Goal: Information Seeking & Learning: Learn about a topic

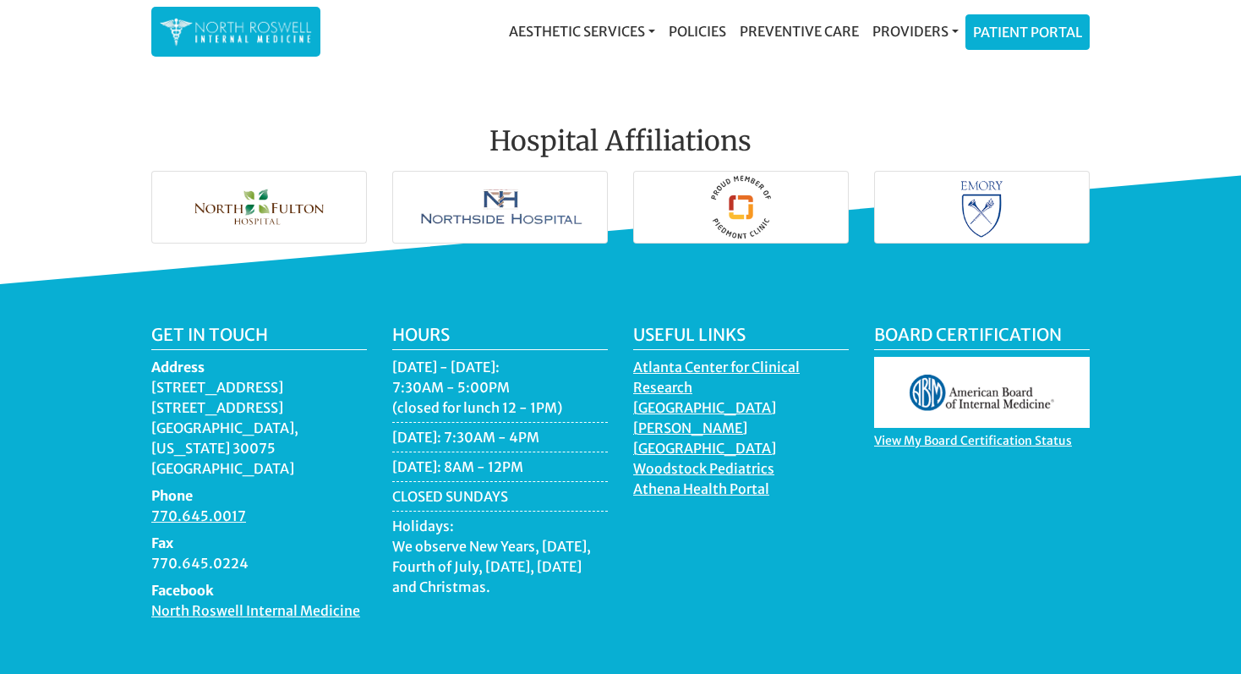
scroll to position [2480, 0]
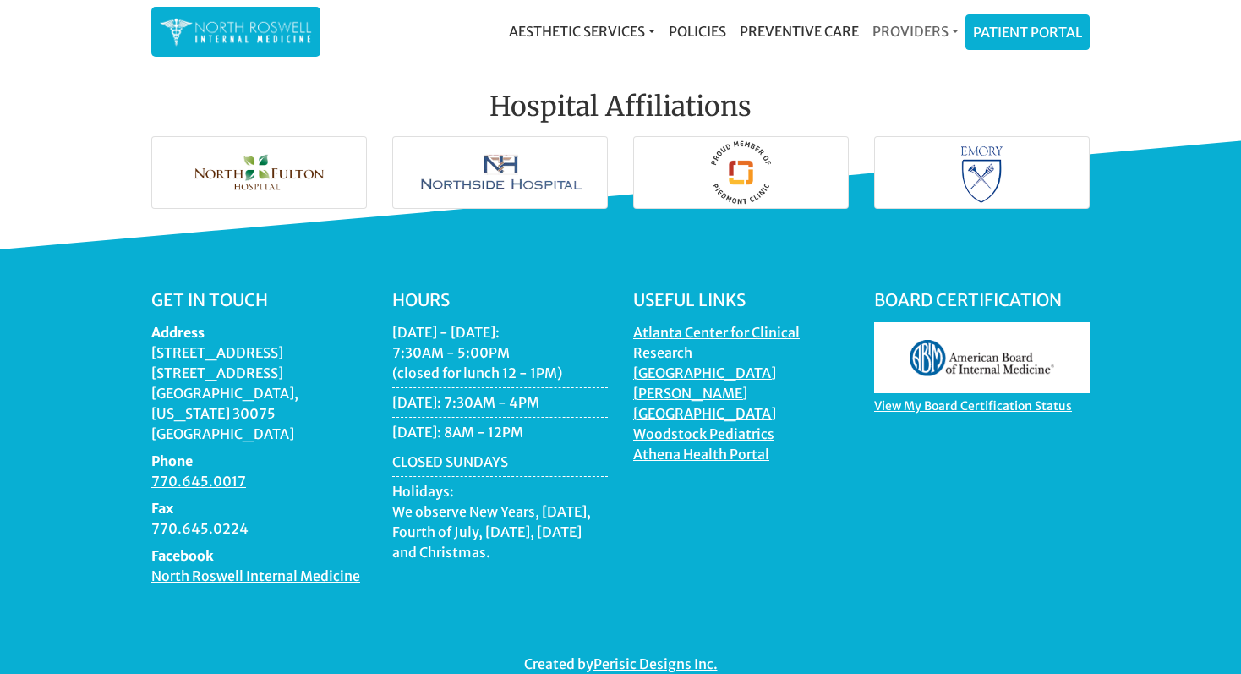
click at [900, 28] on link "Providers" at bounding box center [916, 31] width 100 height 34
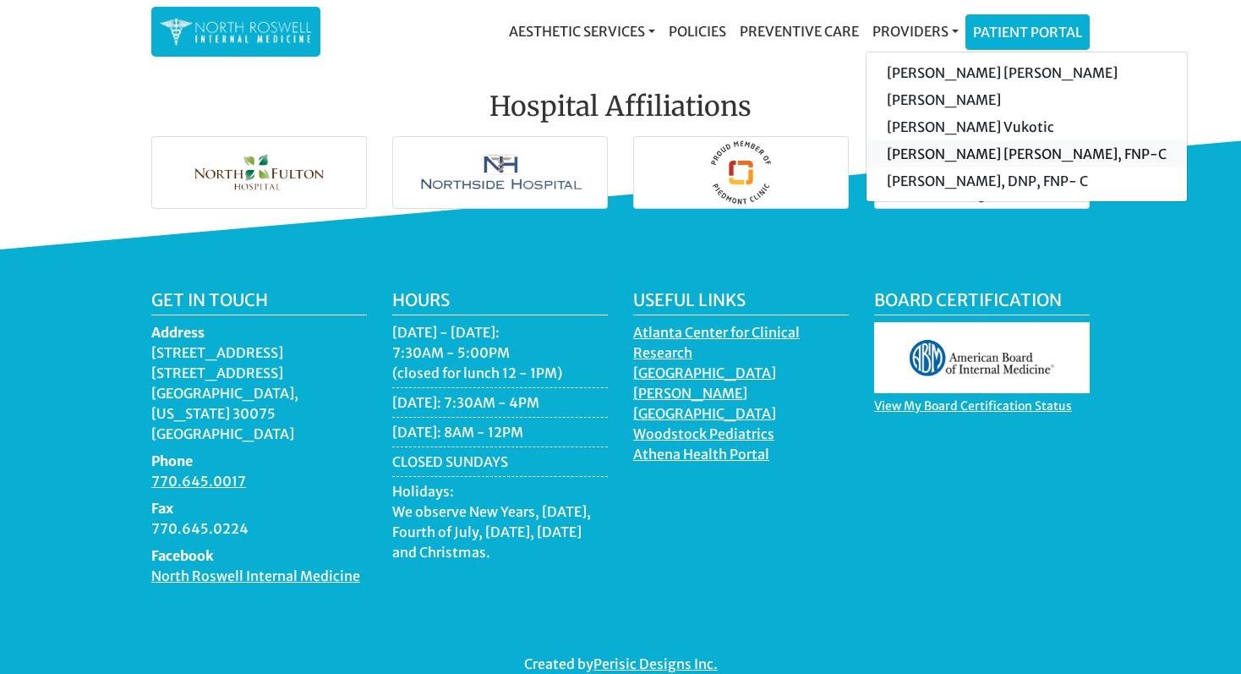
click at [922, 148] on link "[PERSON_NAME] [PERSON_NAME], FNP-C" at bounding box center [1027, 153] width 320 height 27
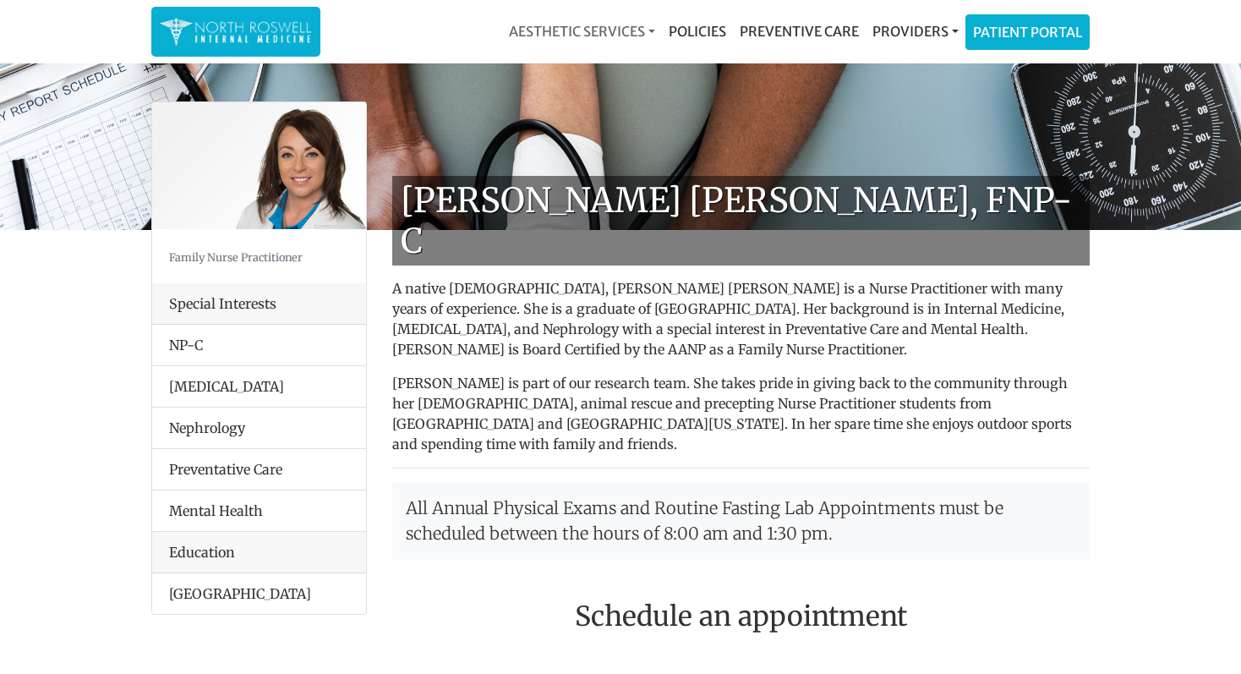
click at [627, 30] on link "Aesthetic Services" at bounding box center [582, 31] width 160 height 34
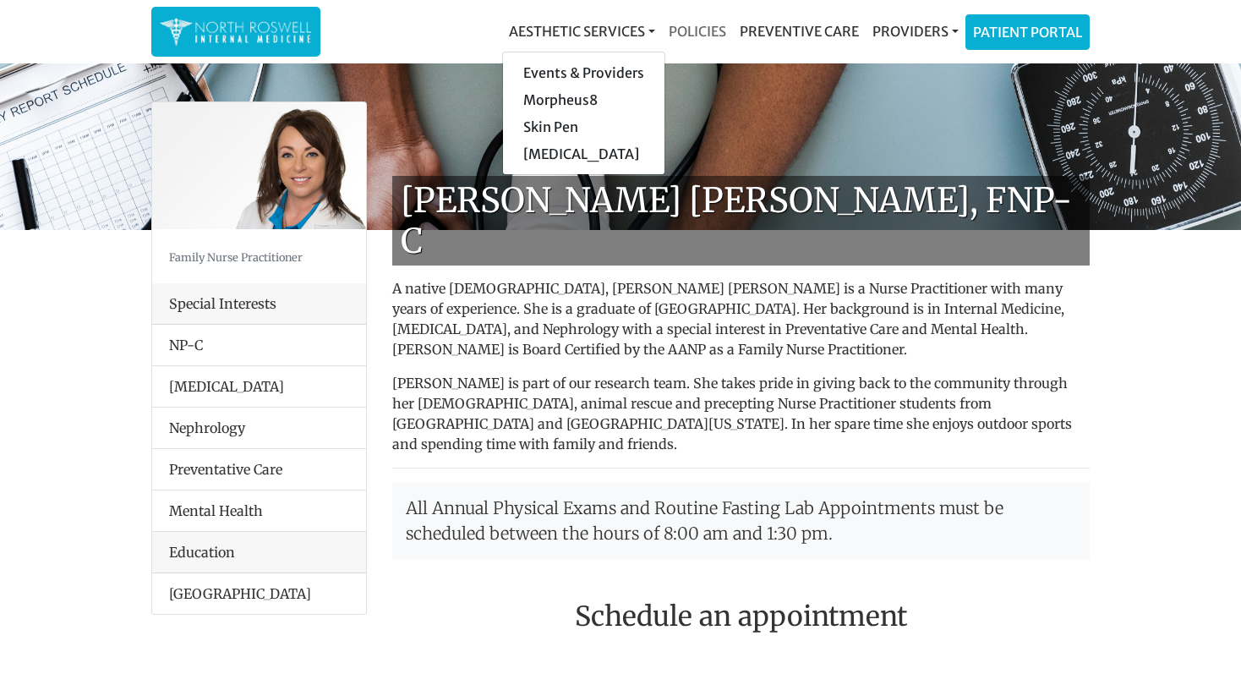
click at [698, 32] on link "Policies" at bounding box center [697, 31] width 71 height 34
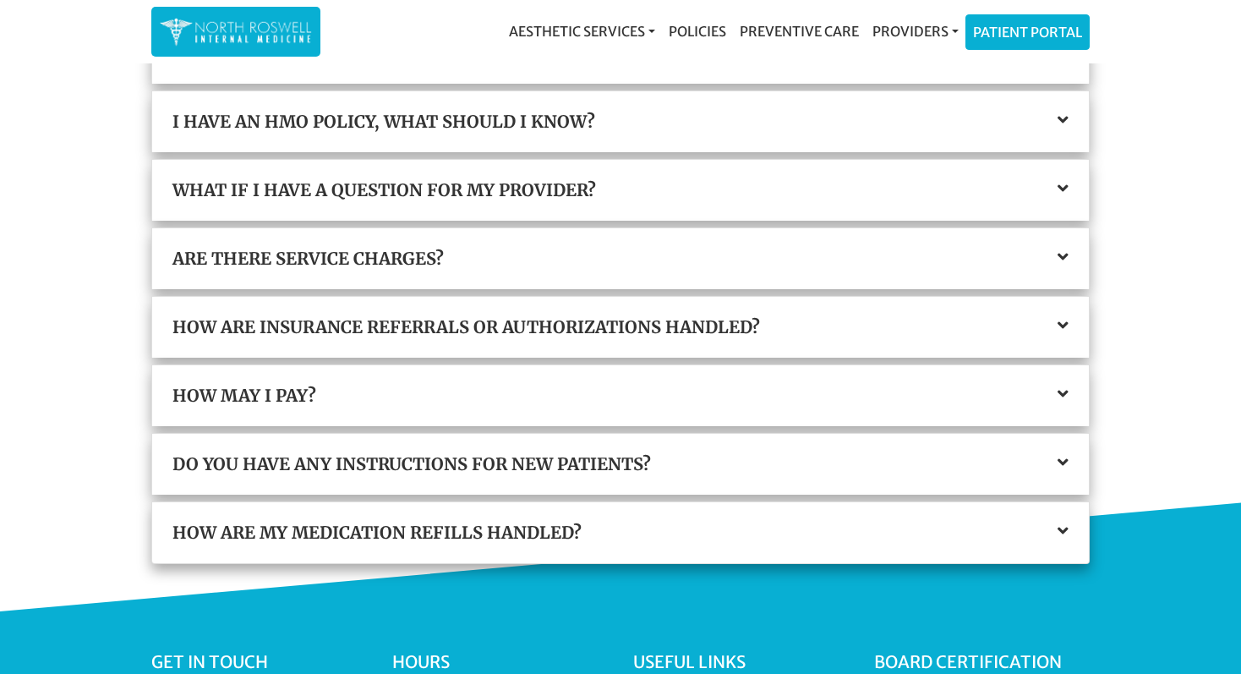
scroll to position [413, 0]
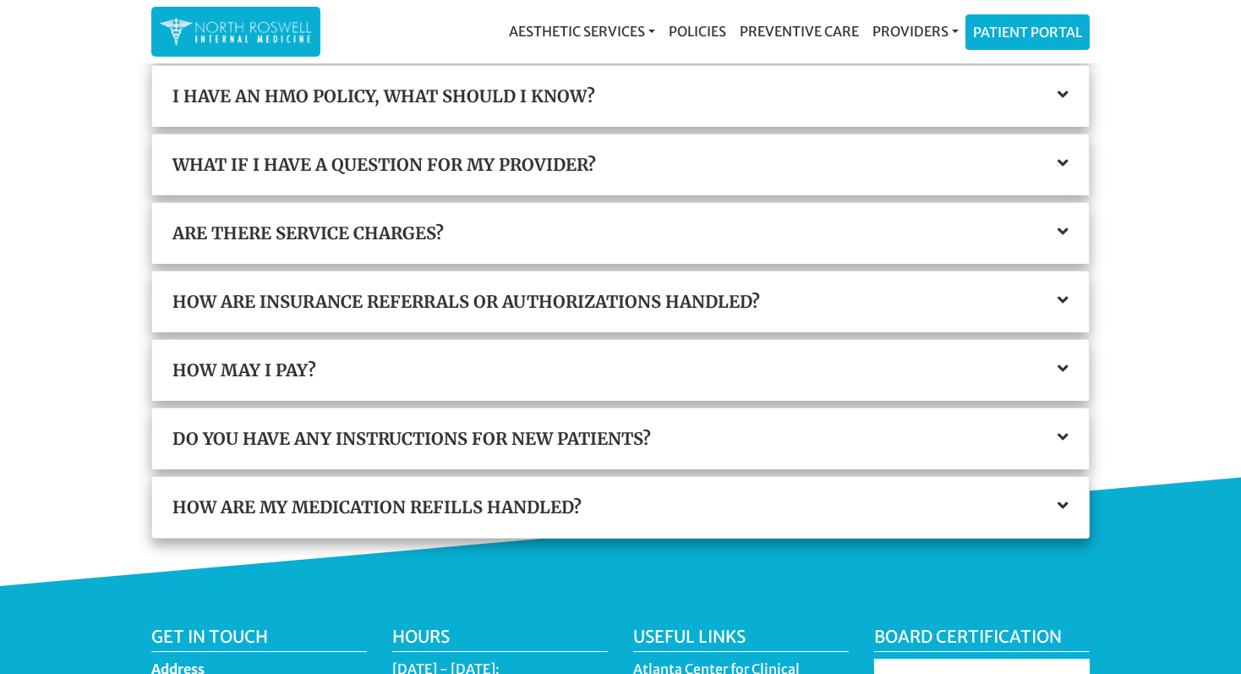
click at [534, 296] on h3 "How are insurance referrals or authorizations handled?" at bounding box center [621, 302] width 896 height 20
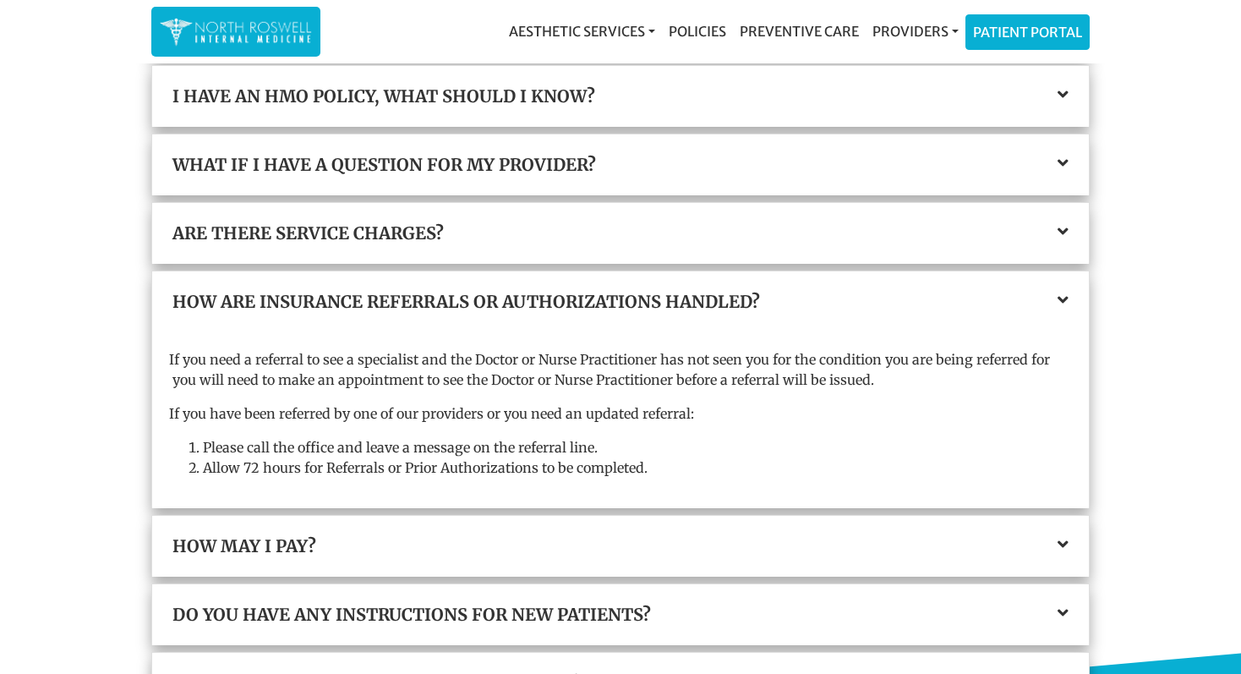
click at [534, 295] on h3 "How are insurance referrals or authorizations handled?" at bounding box center [621, 302] width 896 height 20
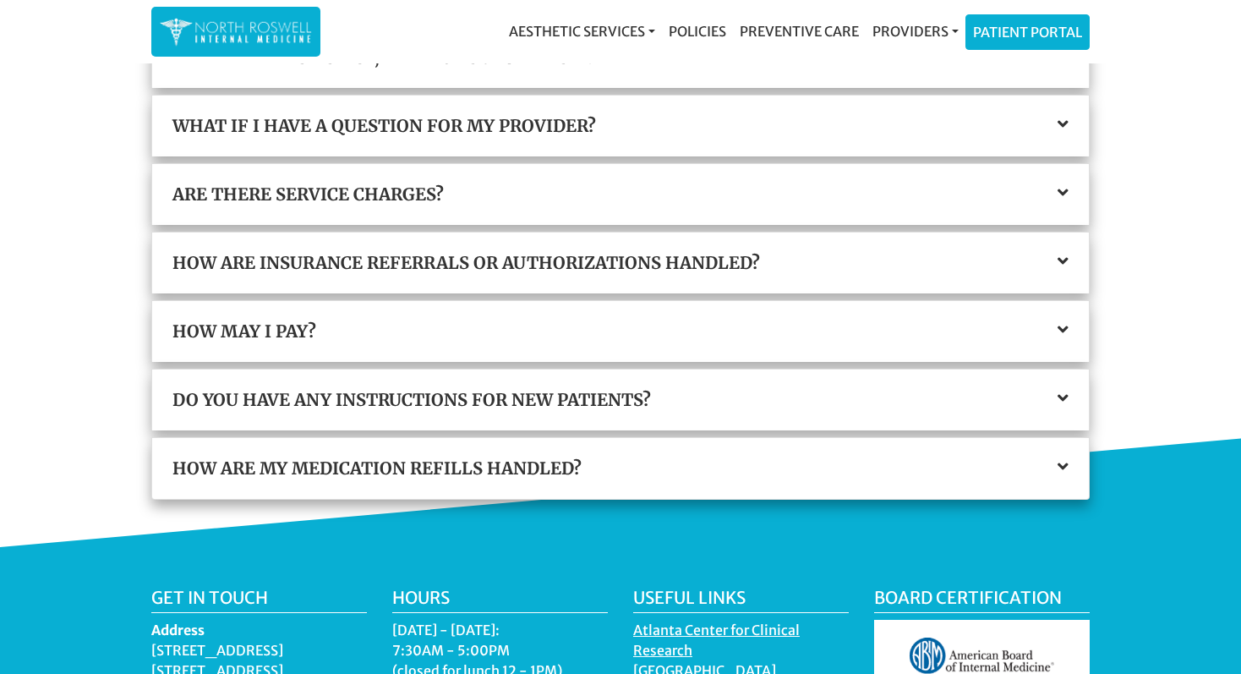
scroll to position [456, 0]
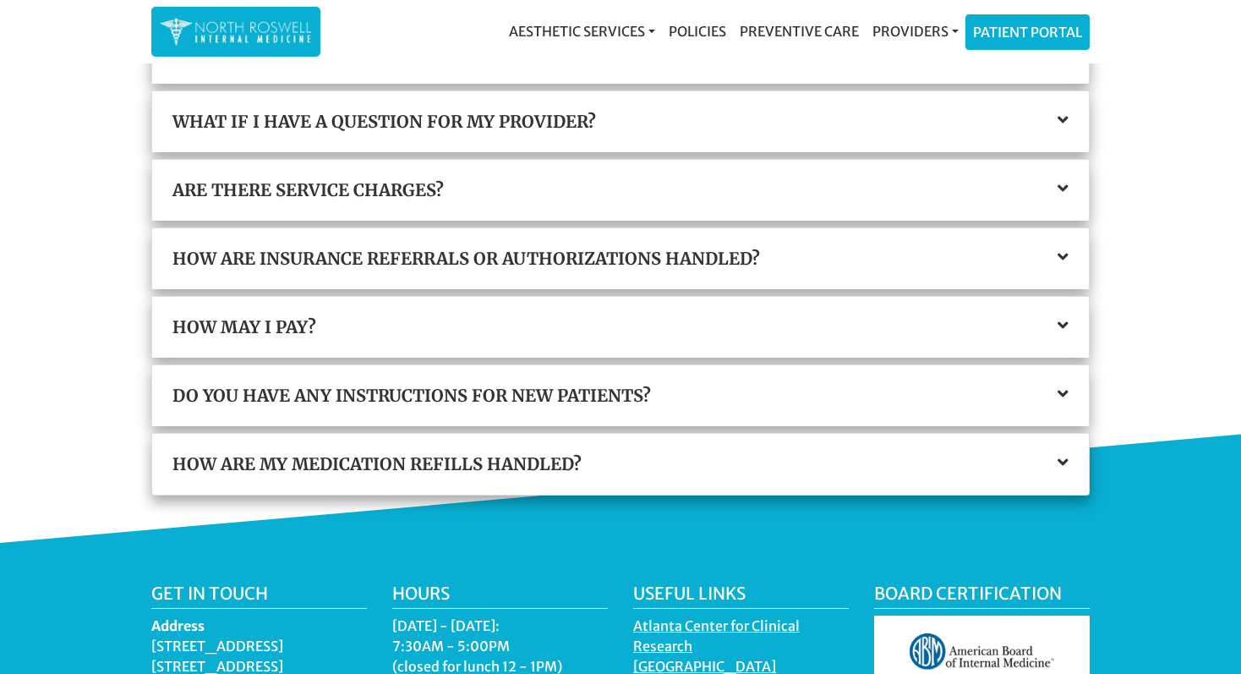
click at [523, 386] on h3 "Do you have any instructions for new patients?" at bounding box center [621, 396] width 896 height 20
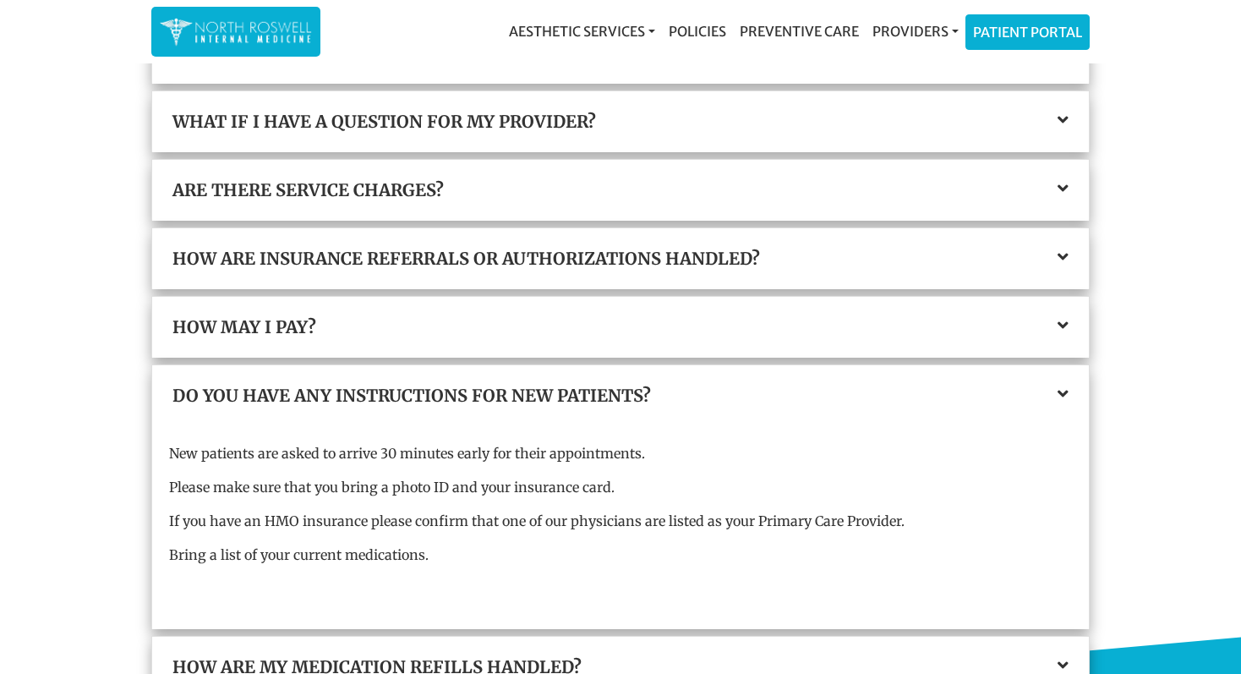
click at [523, 341] on div "How may I pay?" at bounding box center [620, 327] width 937 height 61
click at [524, 331] on h3 "How may I pay?" at bounding box center [621, 327] width 896 height 20
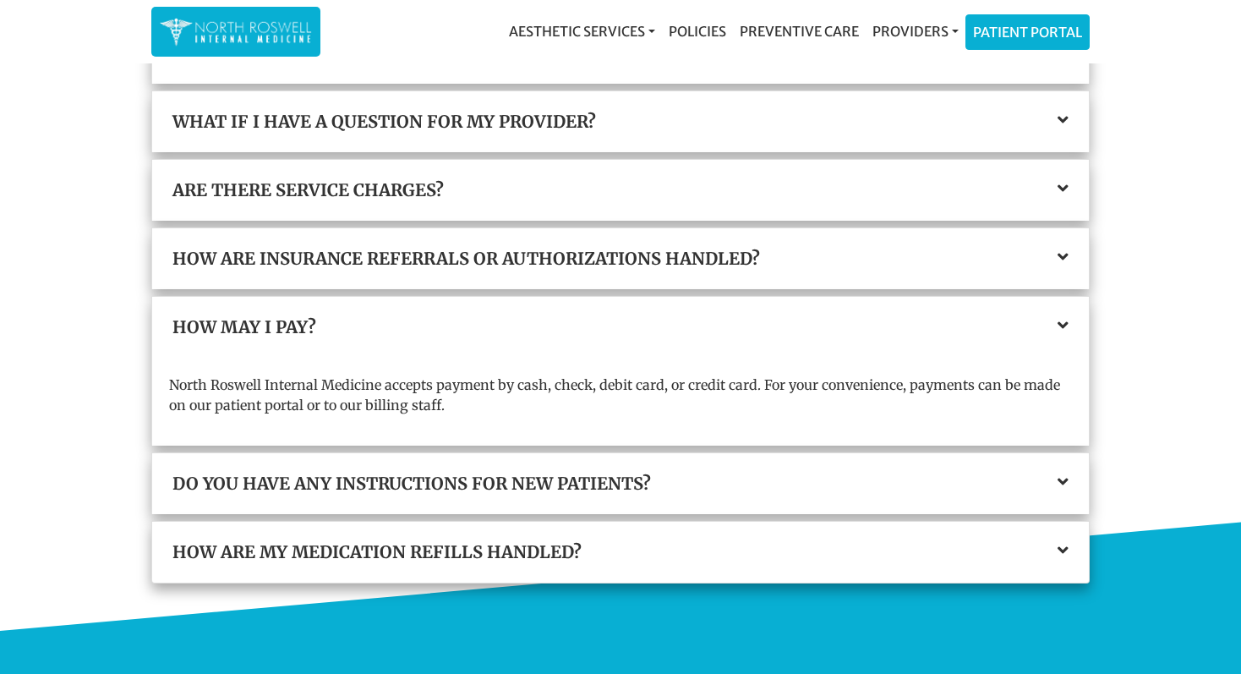
click at [529, 267] on h3 "How are insurance referrals or authorizations handled?" at bounding box center [621, 259] width 896 height 20
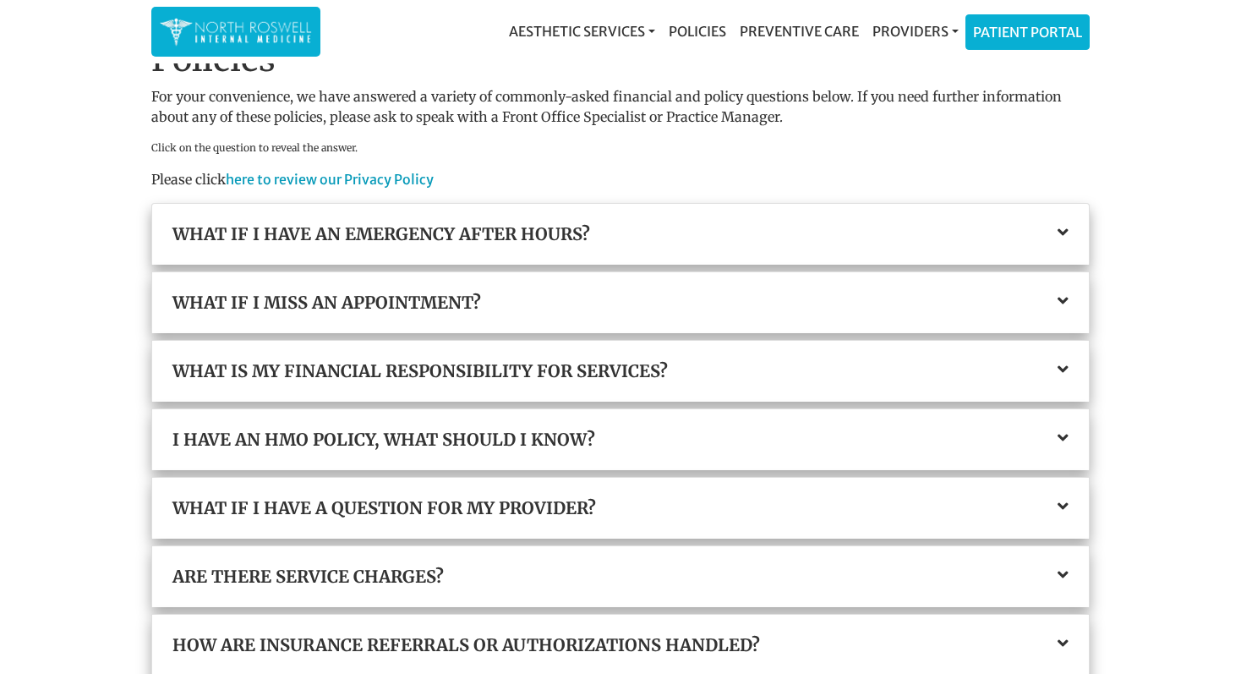
scroll to position [64, 0]
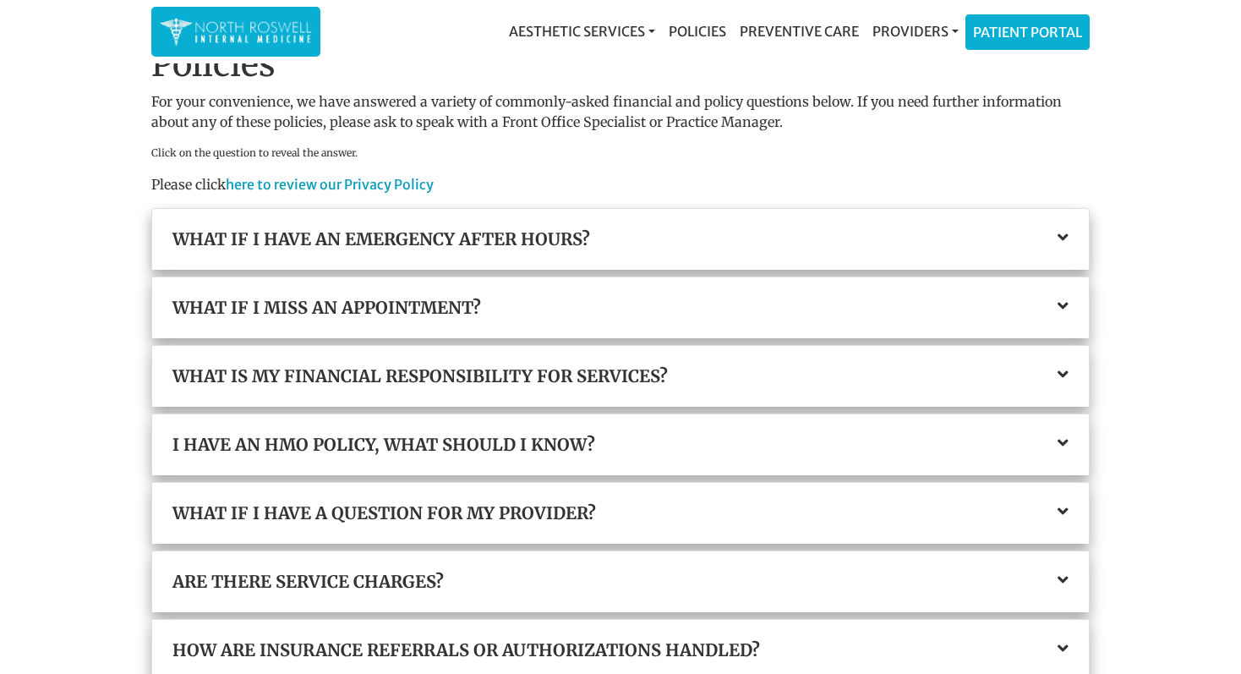
click at [518, 374] on h3 "What is my financial responsibility for services?" at bounding box center [621, 376] width 896 height 20
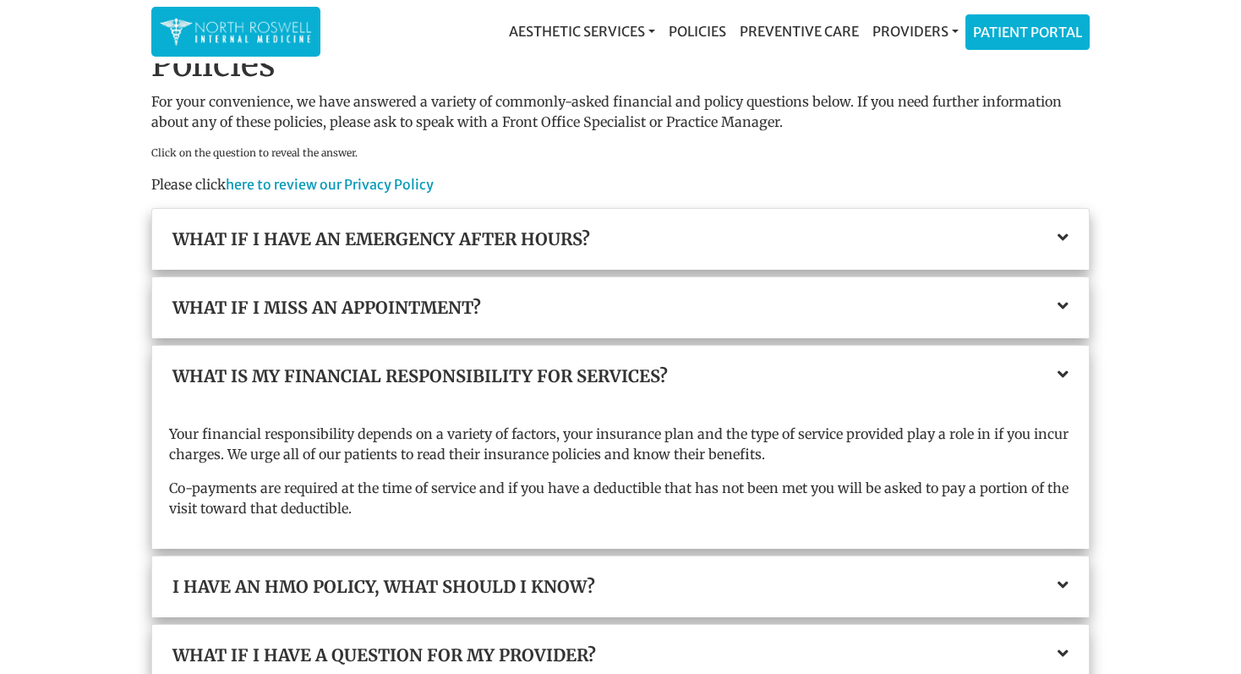
click at [518, 374] on h3 "What is my financial responsibility for services?" at bounding box center [621, 376] width 896 height 20
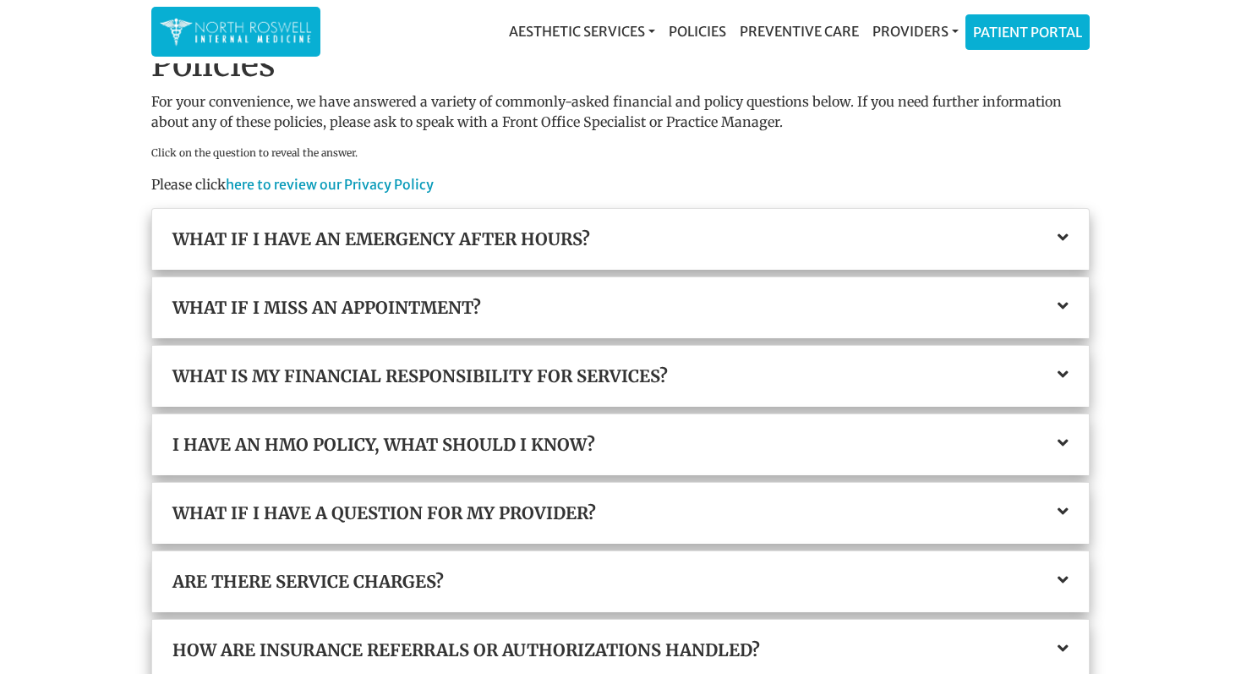
scroll to position [0, 0]
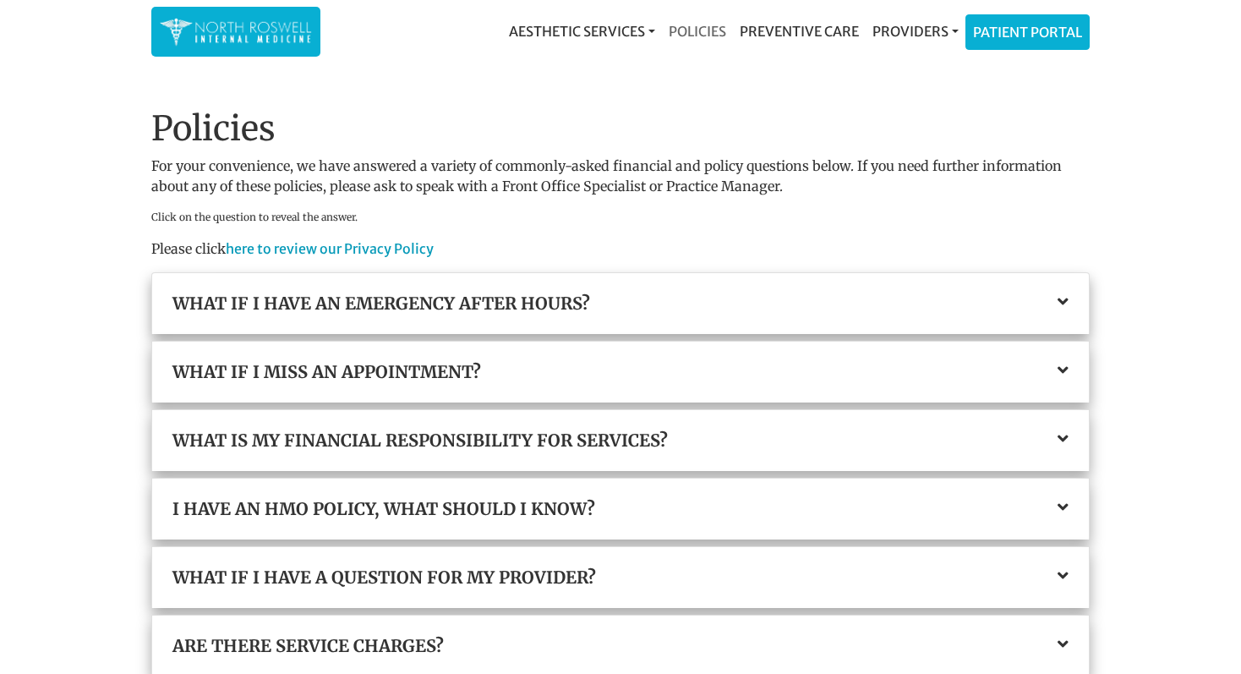
click at [688, 30] on link "Policies" at bounding box center [697, 31] width 71 height 34
click at [779, 37] on link "Preventive Care" at bounding box center [799, 31] width 133 height 34
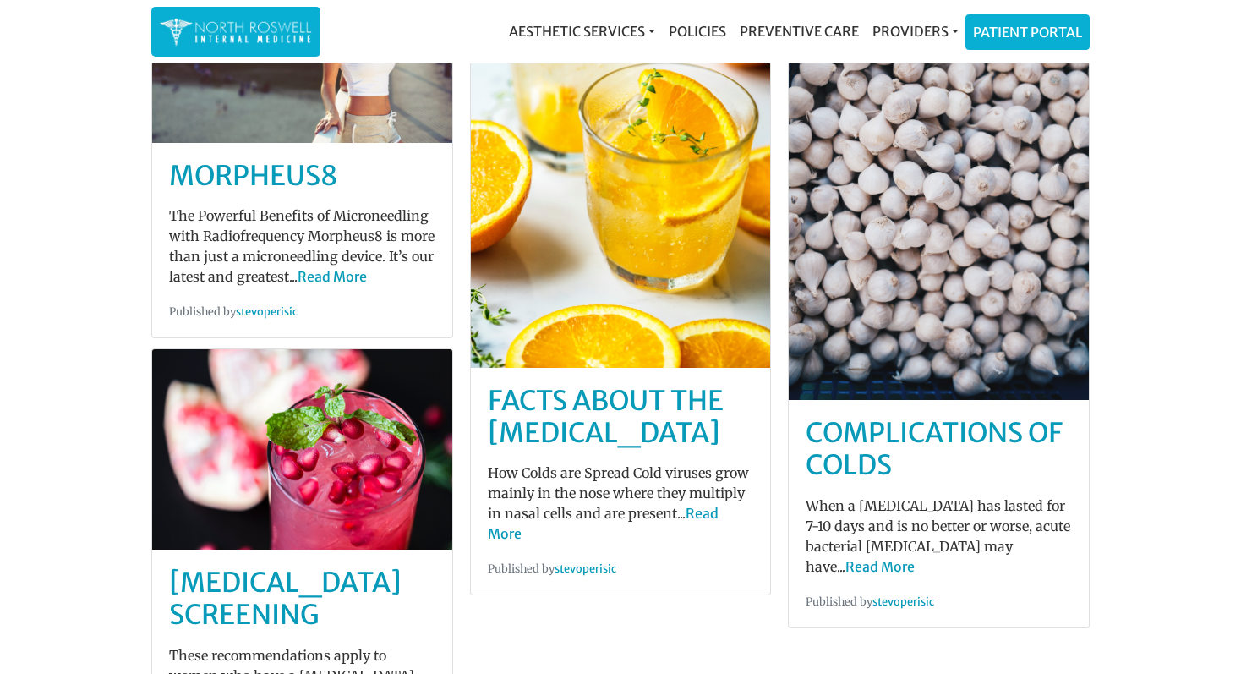
scroll to position [283, 0]
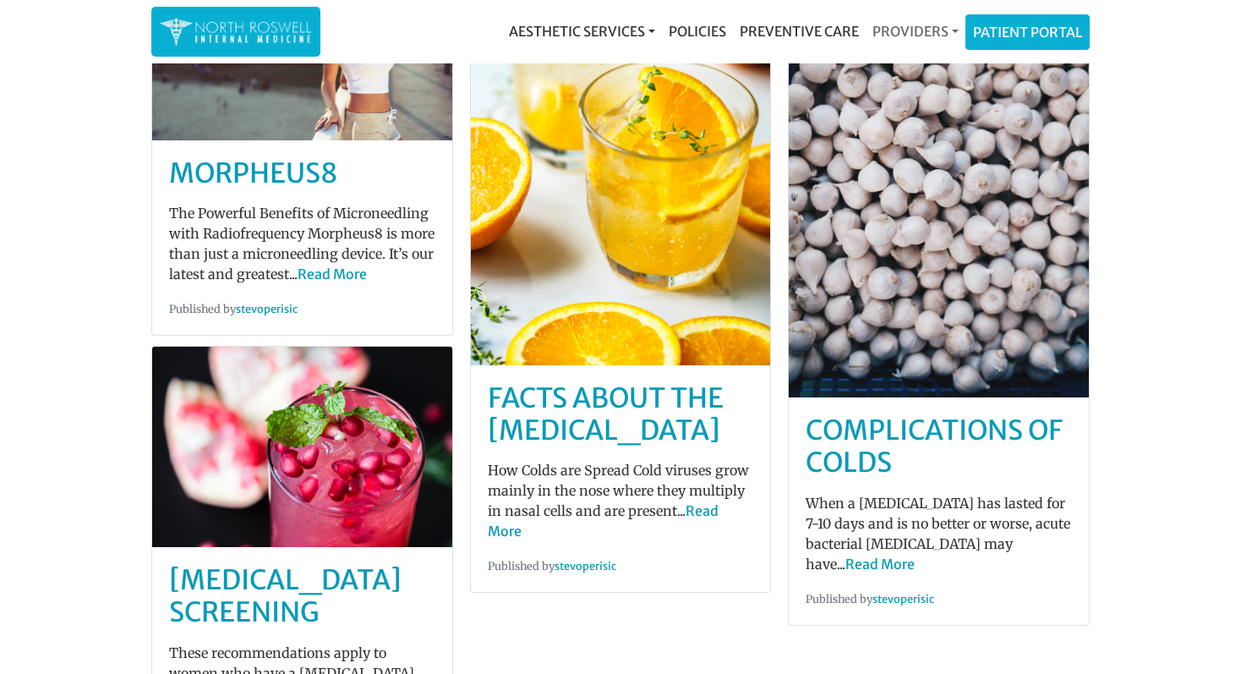
click at [920, 36] on link "Providers" at bounding box center [916, 31] width 100 height 34
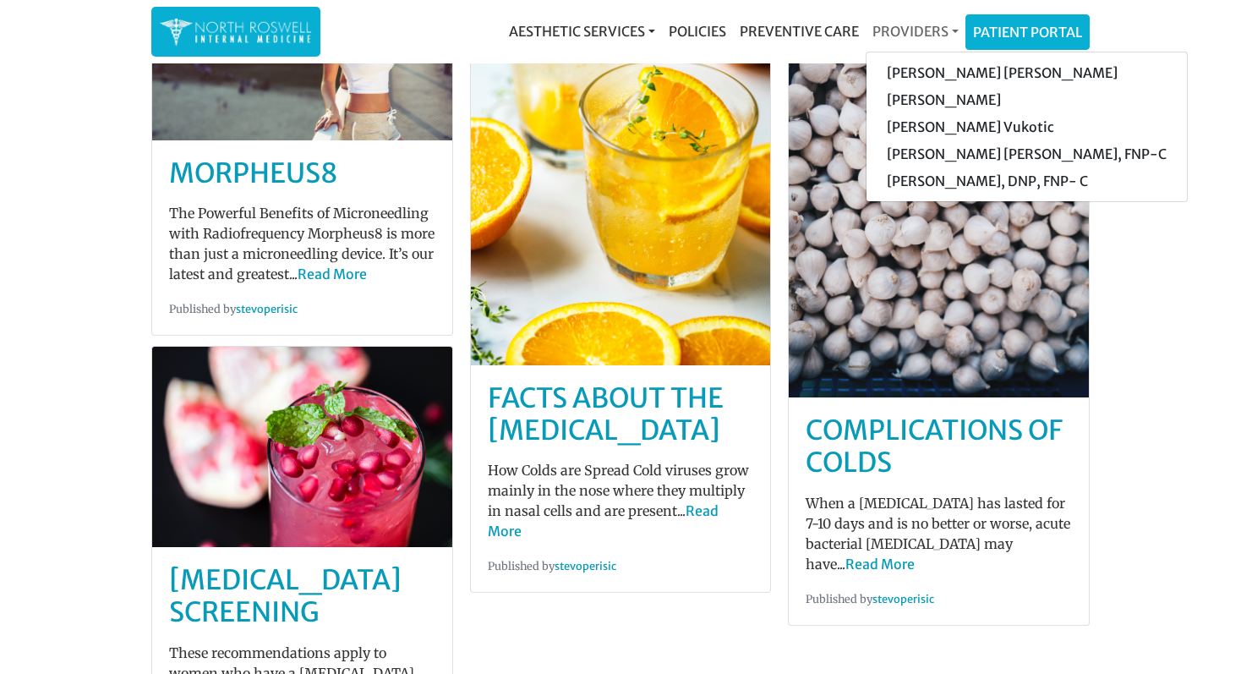
click at [920, 36] on link "Providers" at bounding box center [916, 31] width 100 height 34
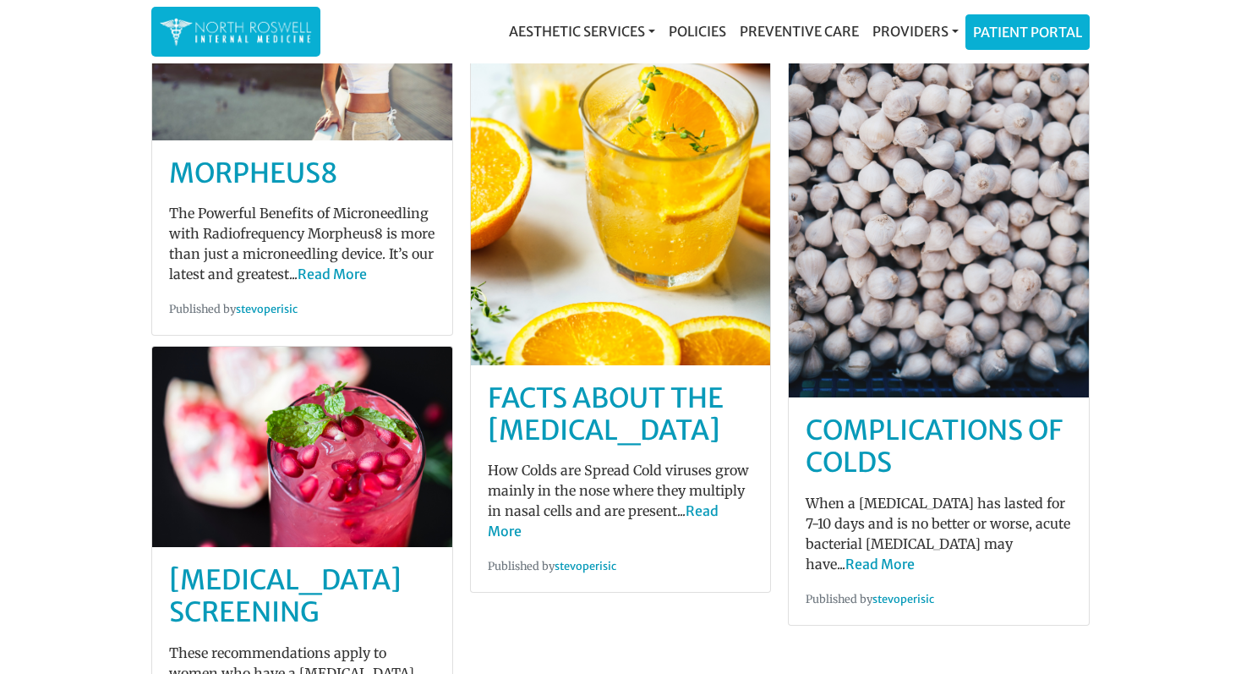
click at [282, 23] on img at bounding box center [236, 31] width 152 height 33
